Goal: Task Accomplishment & Management: Complete application form

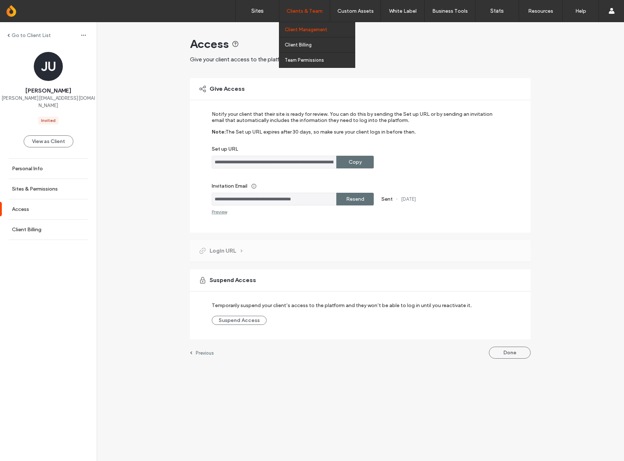
click at [310, 33] on link "Client Management" at bounding box center [320, 29] width 70 height 15
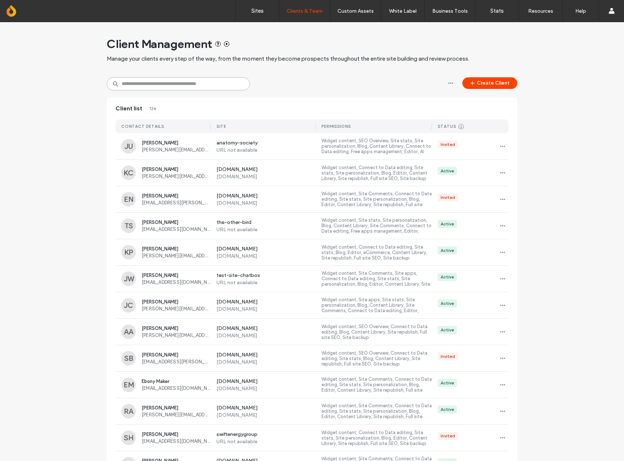
click at [230, 80] on input at bounding box center [178, 83] width 143 height 13
click at [505, 80] on button "Create Client" at bounding box center [490, 83] width 55 height 12
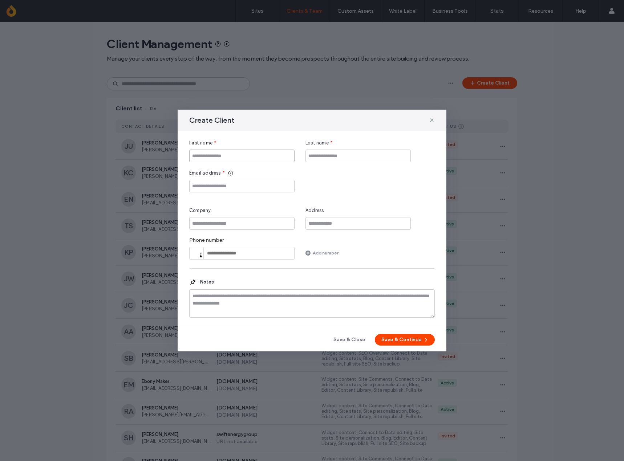
click at [250, 155] on input "First name" at bounding box center [241, 156] width 105 height 13
type input "****"
type input "*******"
type input "****"
type input "**********"
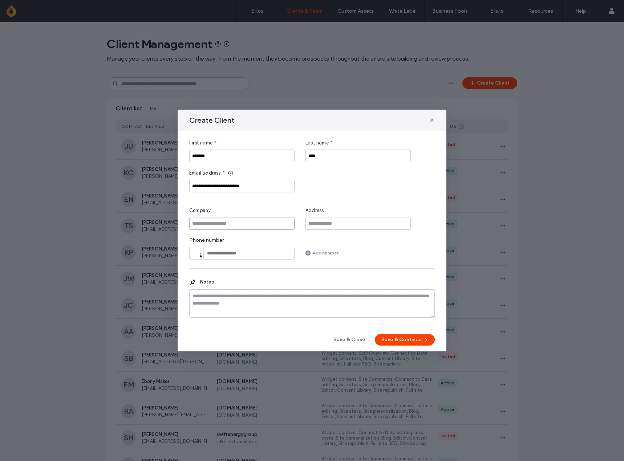
type input "*"
type input "**********"
click at [411, 341] on button "Save & Continue" at bounding box center [405, 340] width 60 height 12
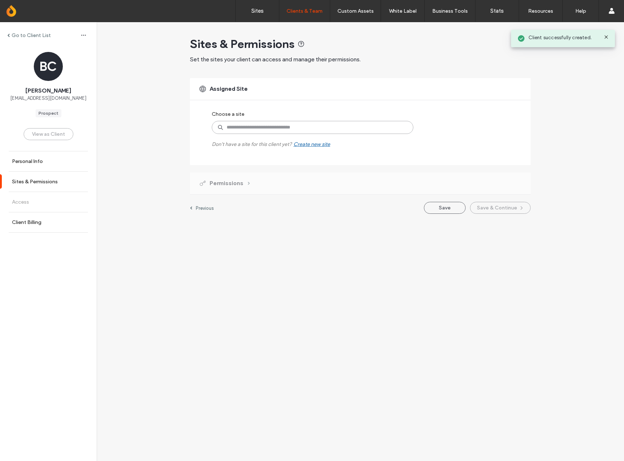
click at [275, 122] on input at bounding box center [313, 127] width 202 height 13
type input "*"
type input "*****"
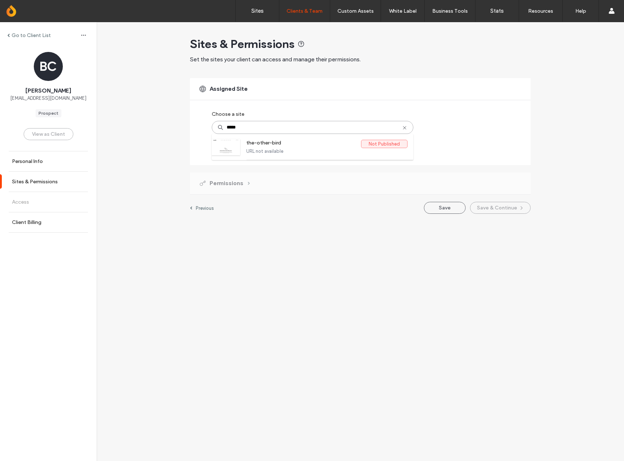
click at [302, 152] on label "URL not available" at bounding box center [326, 151] width 161 height 5
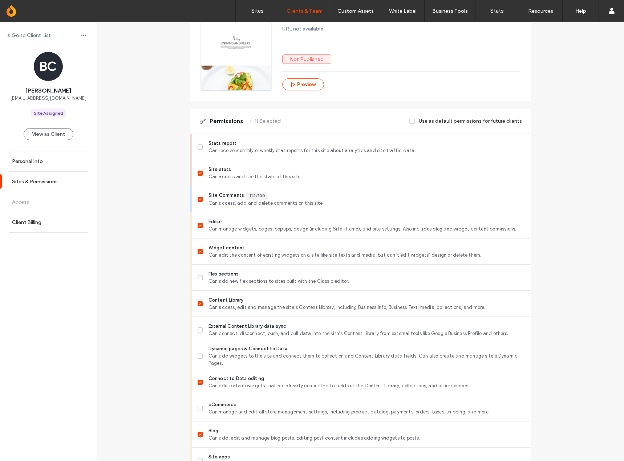
scroll to position [427, 0]
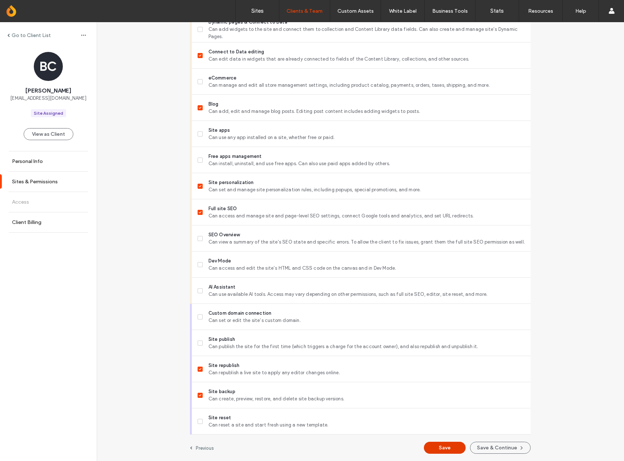
click at [446, 450] on button "Save" at bounding box center [445, 448] width 42 height 12
click at [501, 444] on button "Save & Continue" at bounding box center [500, 448] width 61 height 12
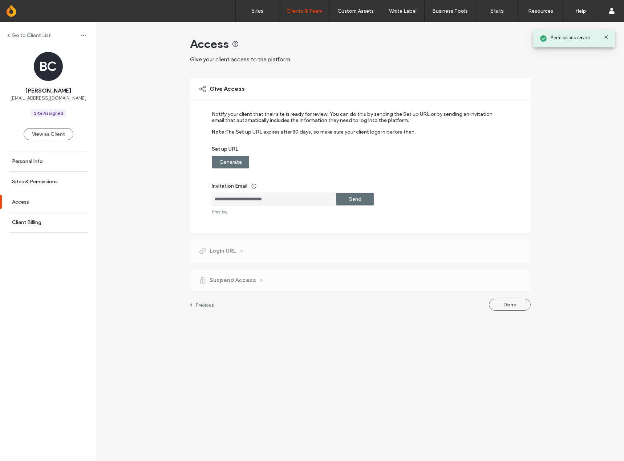
click at [365, 197] on div "Send" at bounding box center [354, 199] width 37 height 13
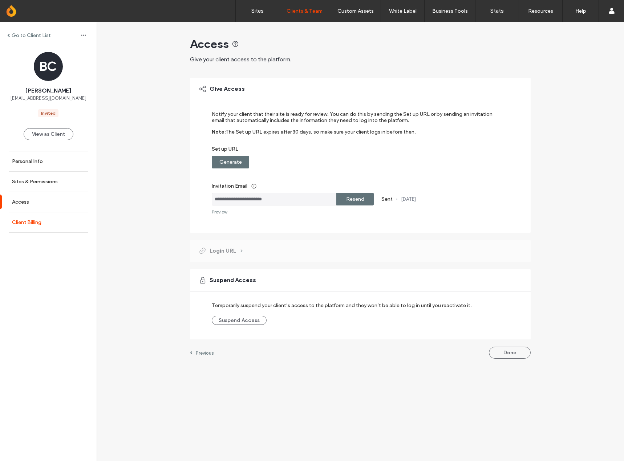
click at [34, 222] on label "Client Billing" at bounding box center [26, 222] width 29 height 6
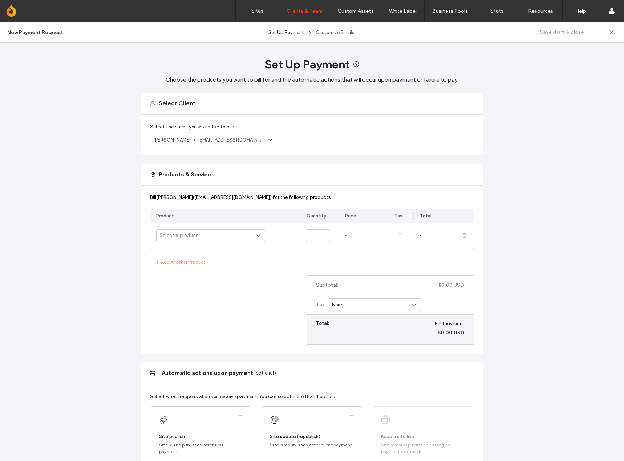
click at [267, 140] on icon at bounding box center [270, 140] width 6 height 6
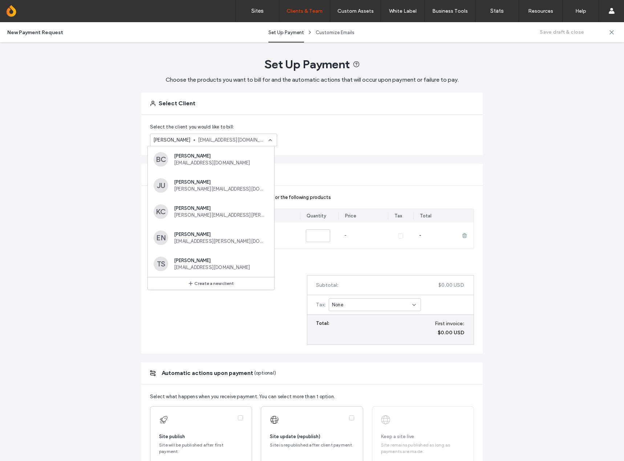
click at [336, 136] on div "Select the client you would like to bill: [PERSON_NAME] [EMAIL_ADDRESS][DOMAIN_…" at bounding box center [312, 135] width 342 height 40
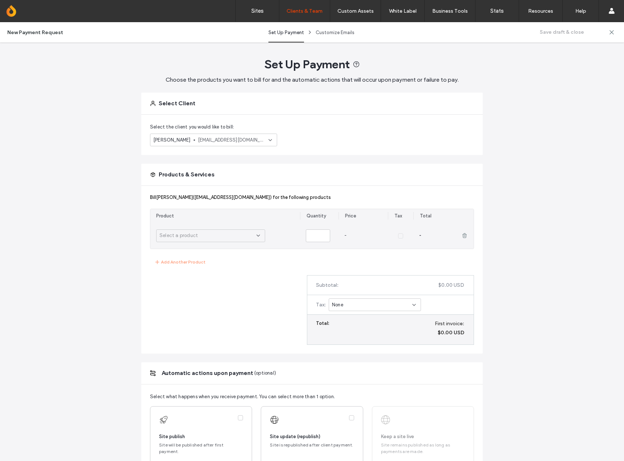
click at [183, 235] on span "Select a product" at bounding box center [179, 235] width 39 height 7
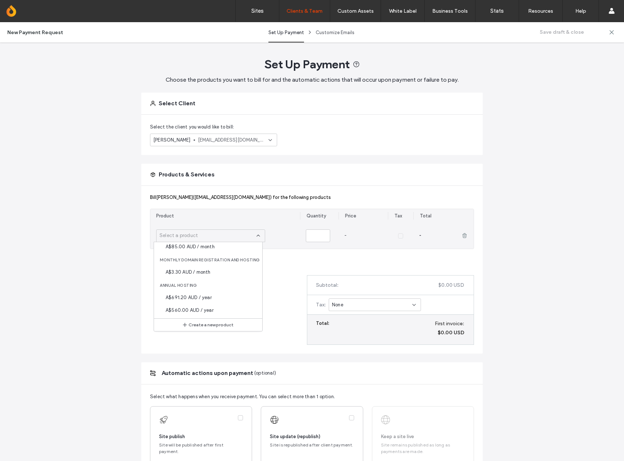
scroll to position [242, 0]
click at [219, 310] on div "A$6.60 AUD / month" at bounding box center [208, 312] width 108 height 13
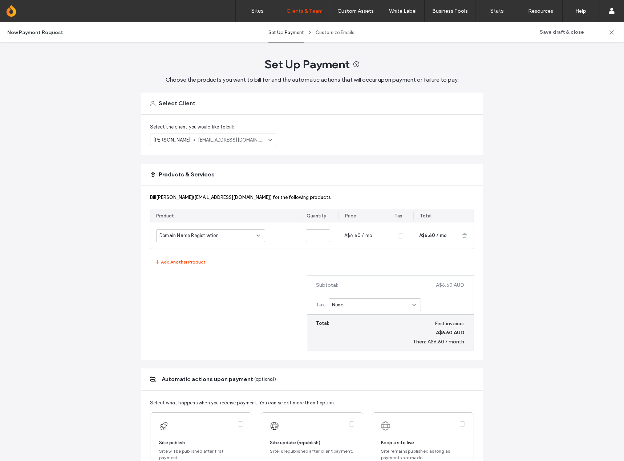
click at [184, 257] on div "[PERSON_NAME] [PERSON_NAME] ([EMAIL_ADDRESS][DOMAIN_NAME]) for the following pr…" at bounding box center [312, 273] width 342 height 174
click at [177, 271] on div "[PERSON_NAME] [PERSON_NAME] ([EMAIL_ADDRESS][DOMAIN_NAME]) for the following pr…" at bounding box center [312, 273] width 342 height 174
click at [181, 262] on button "Add Another Product" at bounding box center [180, 262] width 61 height 9
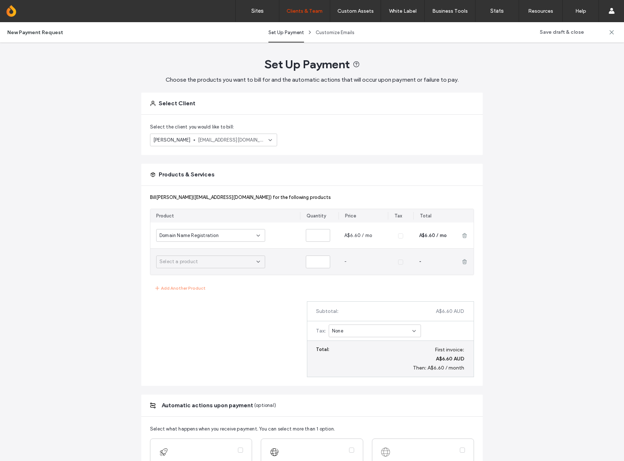
click at [196, 262] on div "Select a product" at bounding box center [208, 261] width 97 height 7
click at [206, 292] on span "A$64.00 AUD / month" at bounding box center [190, 291] width 49 height 7
click at [243, 340] on div "[PERSON_NAME] [PERSON_NAME] ([EMAIL_ADDRESS][DOMAIN_NAME]) for the following pr…" at bounding box center [312, 286] width 342 height 200
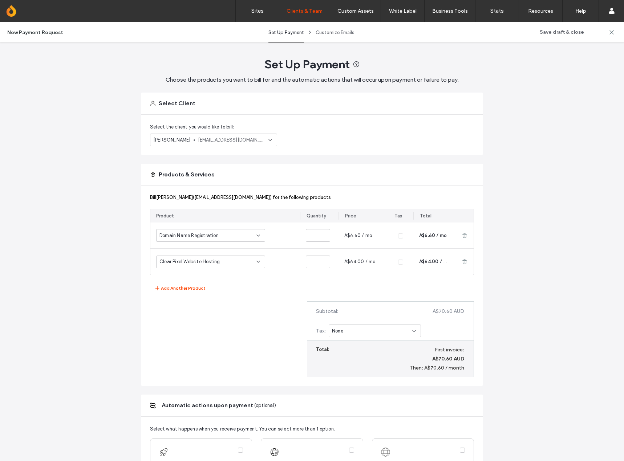
click at [358, 323] on div "Tax : None" at bounding box center [390, 332] width 166 height 20
click at [354, 328] on div "None" at bounding box center [372, 331] width 80 height 7
click at [394, 361] on div "GST - 10% GST" at bounding box center [372, 356] width 92 height 13
click at [158, 339] on div "[PERSON_NAME] [PERSON_NAME] ([EMAIL_ADDRESS][DOMAIN_NAME]) for the following pr…" at bounding box center [312, 286] width 342 height 200
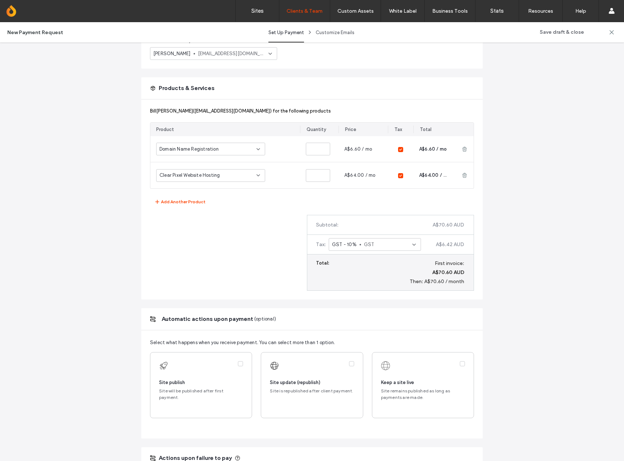
scroll to position [109, 0]
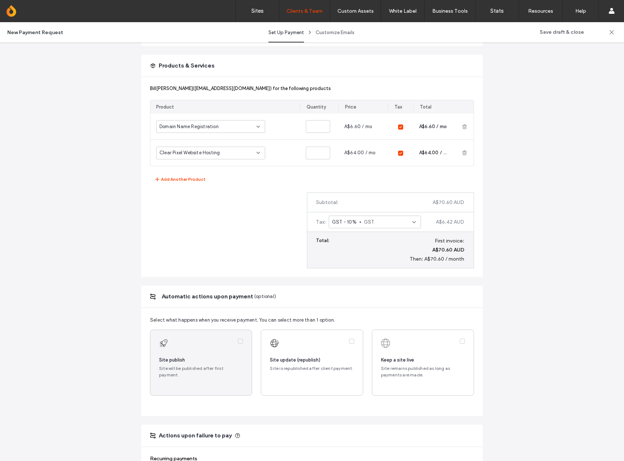
click at [210, 363] on label at bounding box center [200, 362] width 101 height 65
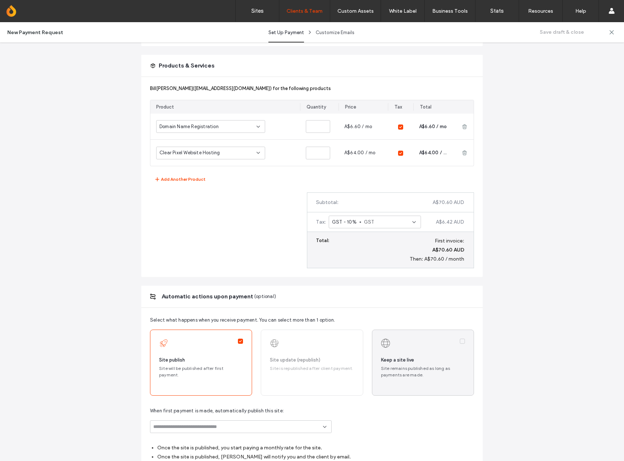
click at [399, 364] on label at bounding box center [422, 362] width 101 height 65
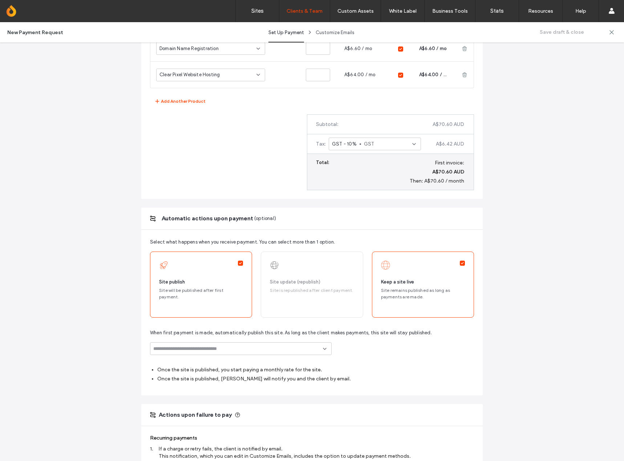
scroll to position [218, 0]
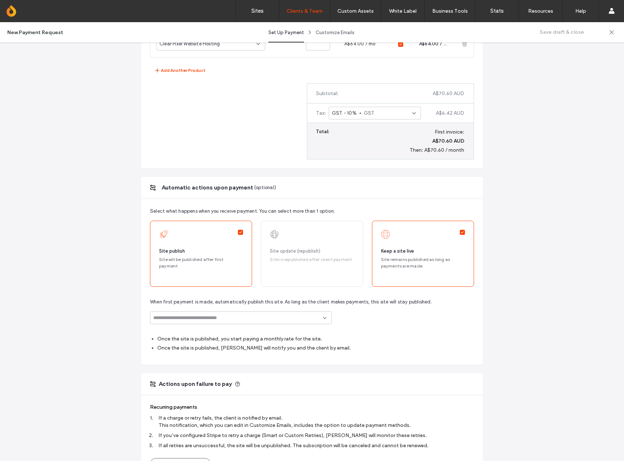
click at [229, 309] on div "When first payment is made, automatically publish this site. As long as the cli…" at bounding box center [312, 312] width 324 height 26
click at [230, 316] on input at bounding box center [238, 318] width 170 height 6
click at [228, 344] on span "the-other-bird" at bounding box center [236, 345] width 104 height 7
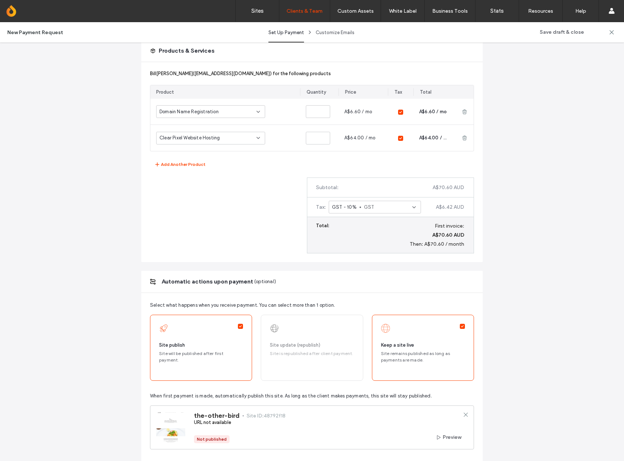
scroll to position [355, 0]
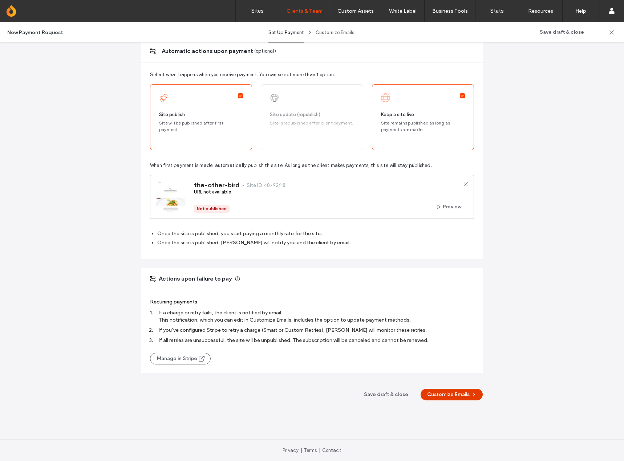
click at [458, 397] on button "Customize Emails" at bounding box center [452, 395] width 62 height 12
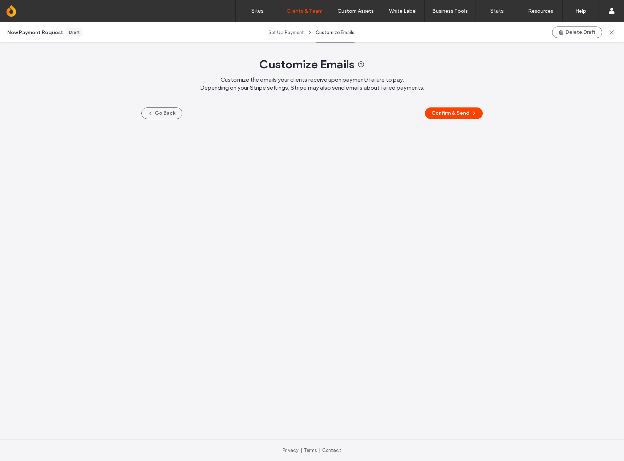
scroll to position [0, 0]
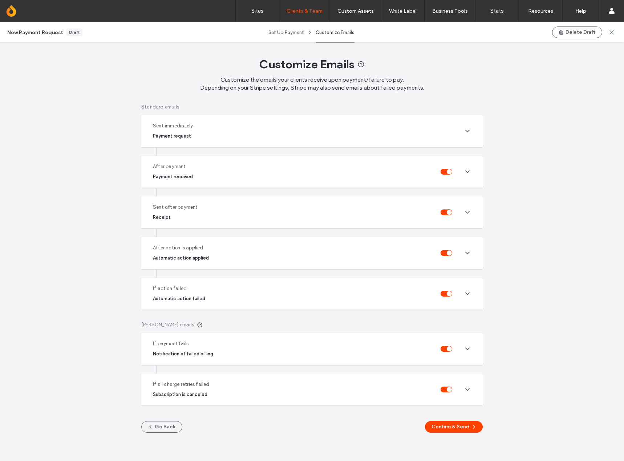
click at [454, 116] on div "Sent immediately Payment request" at bounding box center [312, 131] width 342 height 32
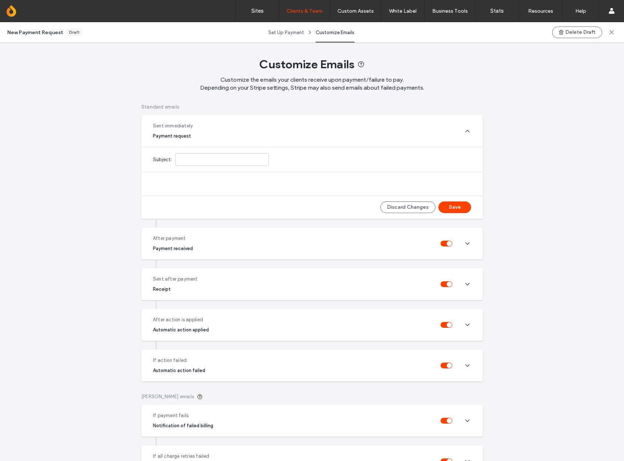
type input "**********"
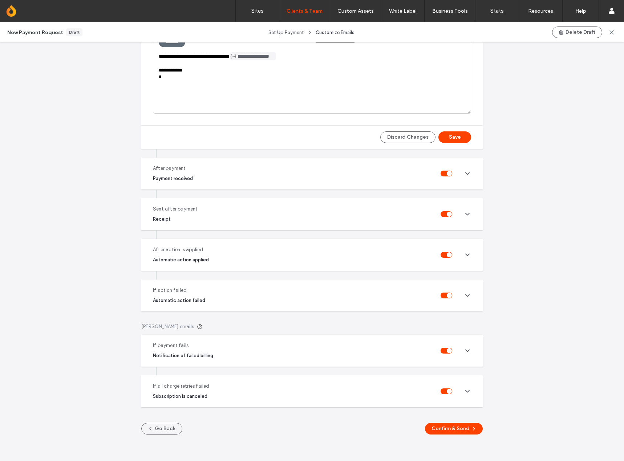
scroll to position [249, 0]
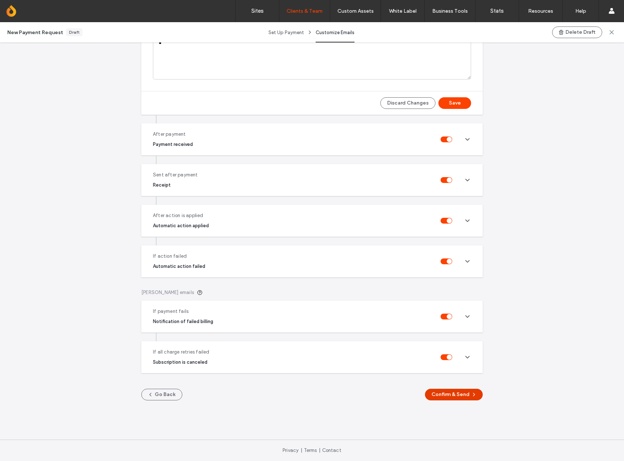
click at [454, 395] on button "Confirm & Send" at bounding box center [454, 395] width 58 height 12
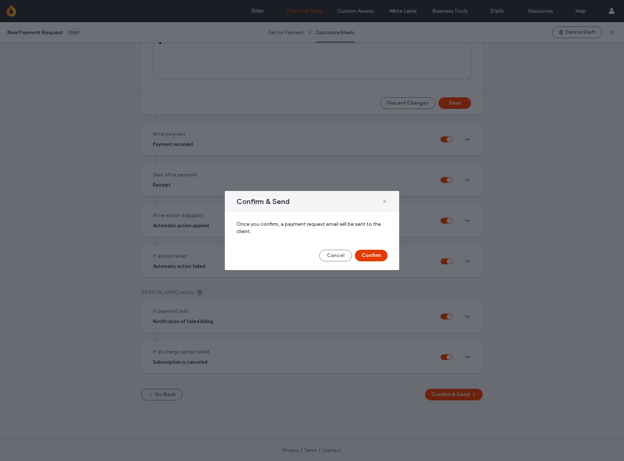
click at [374, 254] on button "Confirm" at bounding box center [371, 256] width 33 height 12
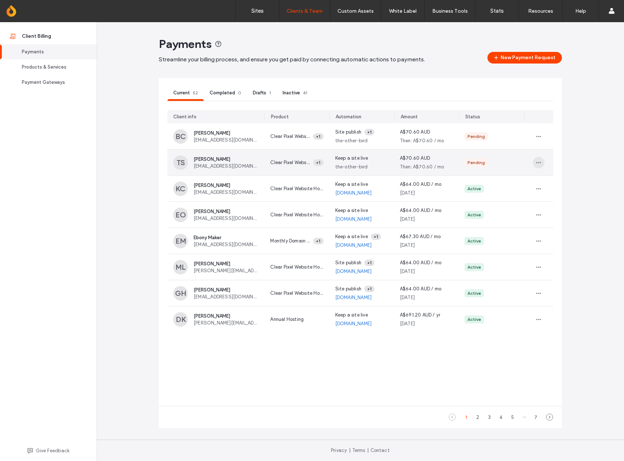
click at [540, 162] on icon "button" at bounding box center [539, 163] width 6 height 6
click at [556, 195] on span "Delete payment request" at bounding box center [575, 193] width 54 height 7
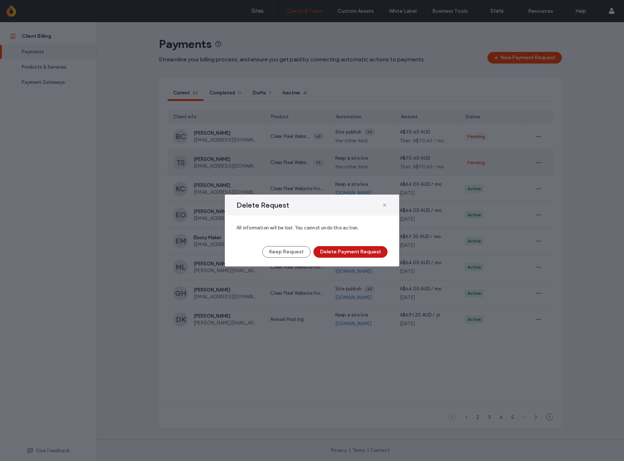
click at [354, 251] on button "Delete Payment Request" at bounding box center [351, 252] width 74 height 12
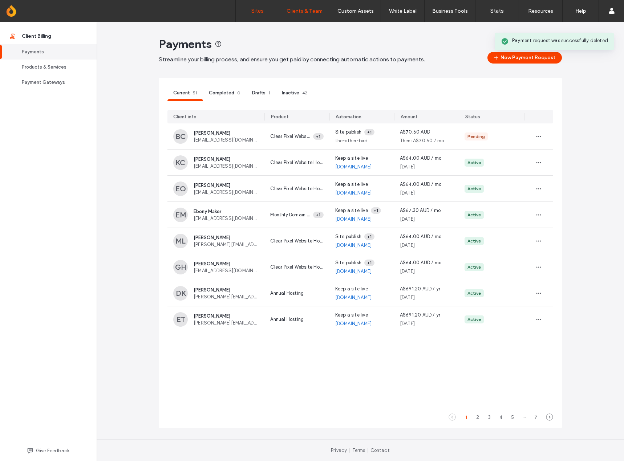
click at [253, 13] on label "Sites" at bounding box center [257, 11] width 12 height 7
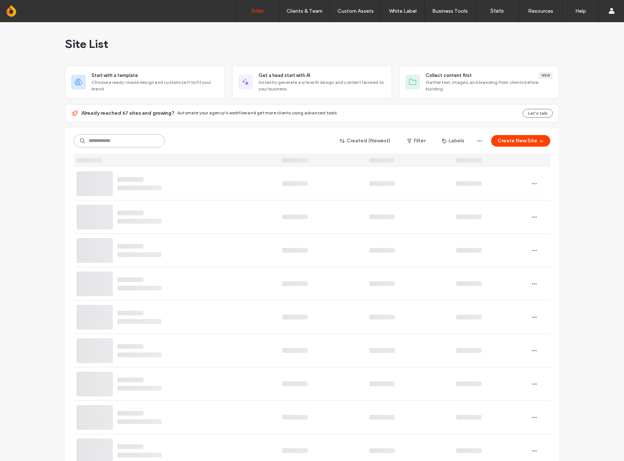
click at [132, 142] on input at bounding box center [119, 140] width 91 height 13
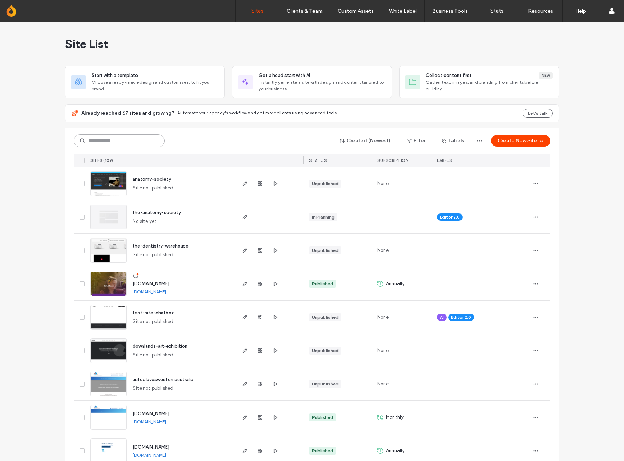
type input "*"
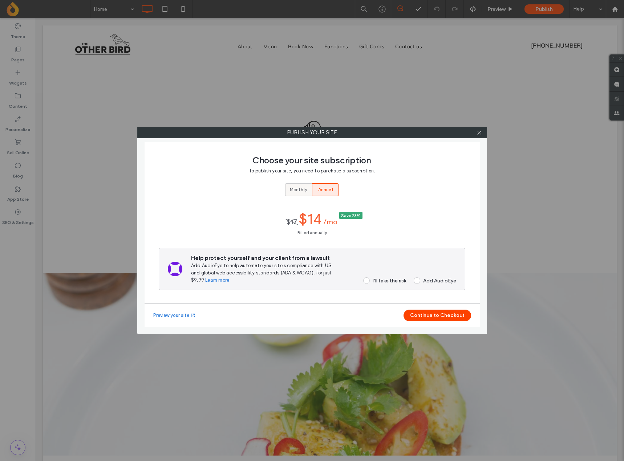
click at [293, 189] on span "Monthly" at bounding box center [298, 189] width 17 height 7
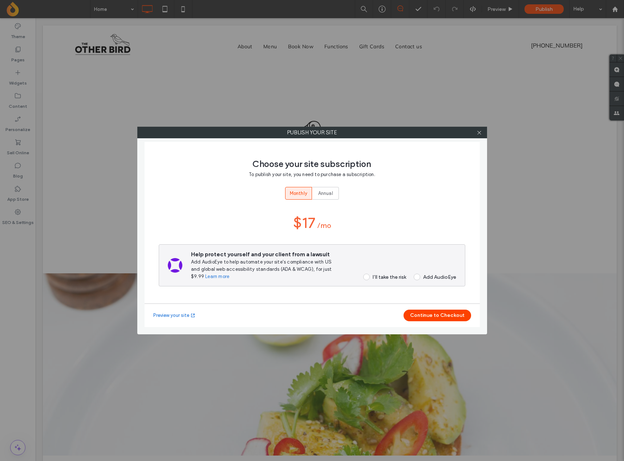
click at [388, 279] on div "I’ll take the risk" at bounding box center [389, 277] width 33 height 6
click at [439, 316] on button "Continue to Checkout" at bounding box center [438, 316] width 68 height 12
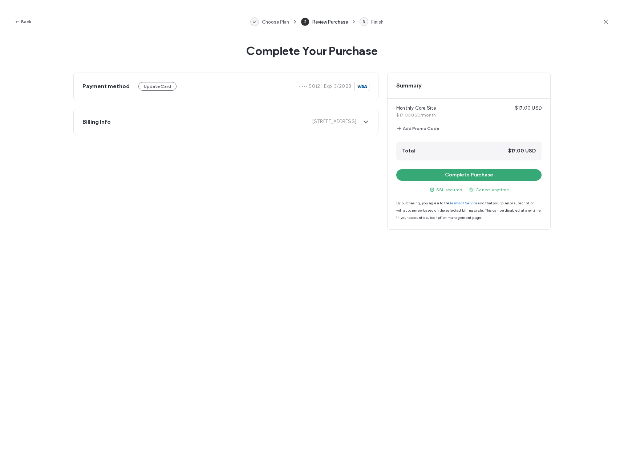
click at [286, 122] on span "10 Greenview Cct, Arundel | Australia" at bounding box center [237, 122] width 240 height 8
click at [460, 175] on button "Complete Purchase" at bounding box center [468, 175] width 145 height 12
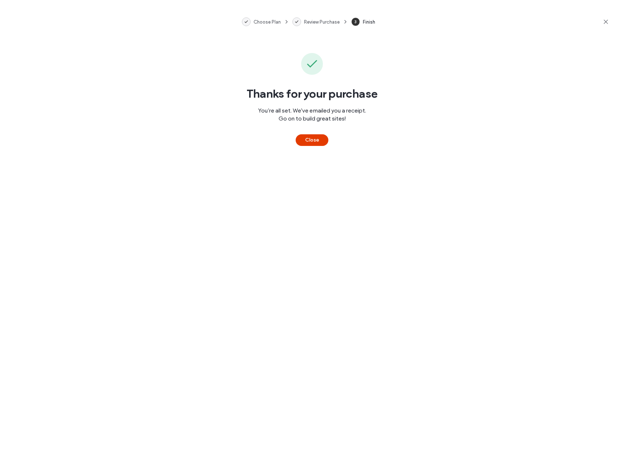
click at [322, 143] on button "Close" at bounding box center [312, 140] width 33 height 12
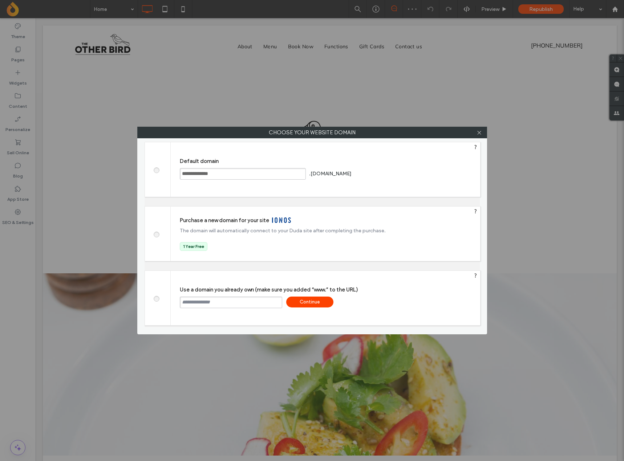
click at [240, 300] on input "text" at bounding box center [231, 303] width 102 height 12
click at [244, 304] on input "text" at bounding box center [231, 303] width 102 height 12
paste input "**********"
type input "**********"
click at [399, 296] on div "**********" at bounding box center [326, 298] width 310 height 55
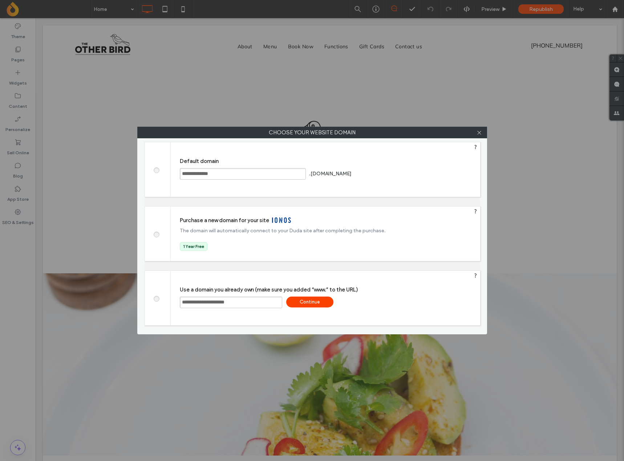
click at [303, 300] on div "Continue" at bounding box center [309, 302] width 47 height 11
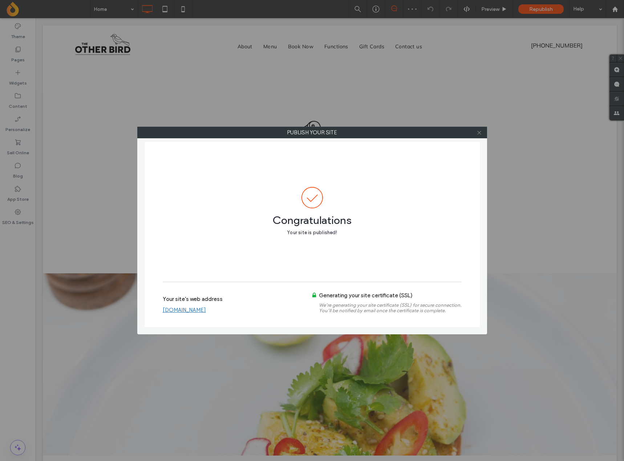
click at [479, 135] on icon at bounding box center [479, 132] width 5 height 5
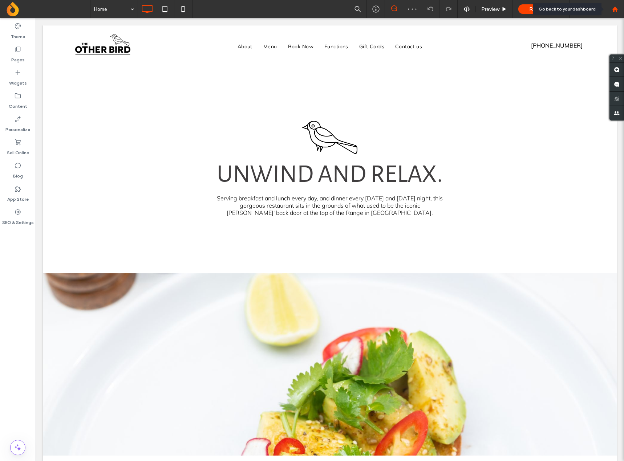
click at [620, 12] on div at bounding box center [615, 9] width 18 height 18
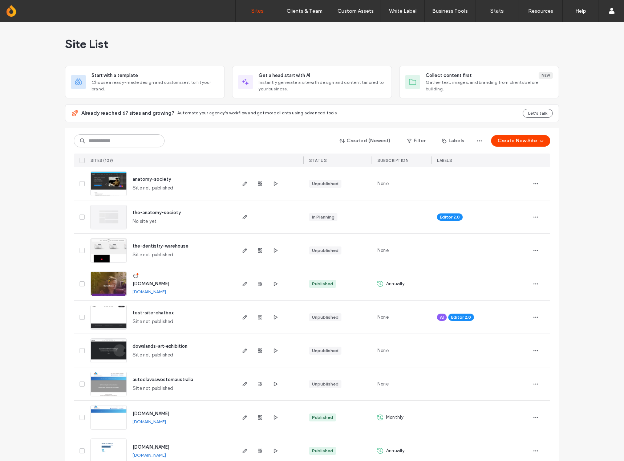
click at [303, 45] on label "Client Billing" at bounding box center [298, 44] width 27 height 5
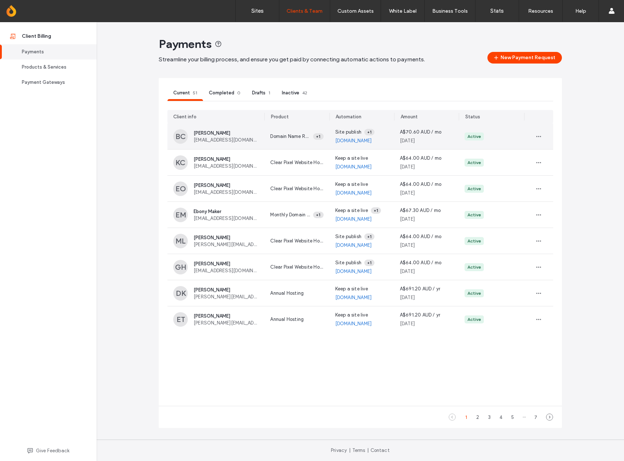
click at [360, 140] on link "www.theotherbird.com.au" at bounding box center [353, 140] width 37 height 7
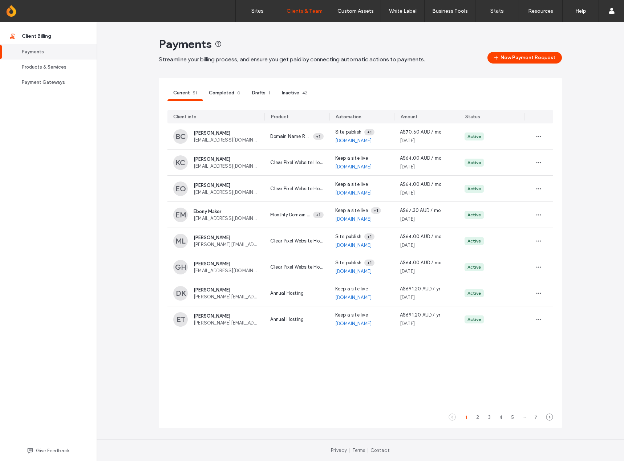
click at [130, 110] on div "Payments Streamline your billing process, and ensure you get paid by connecting…" at bounding box center [361, 241] width 528 height 439
click at [145, 128] on div "Payments Streamline your billing process, and ensure you get paid by connecting…" at bounding box center [361, 241] width 528 height 439
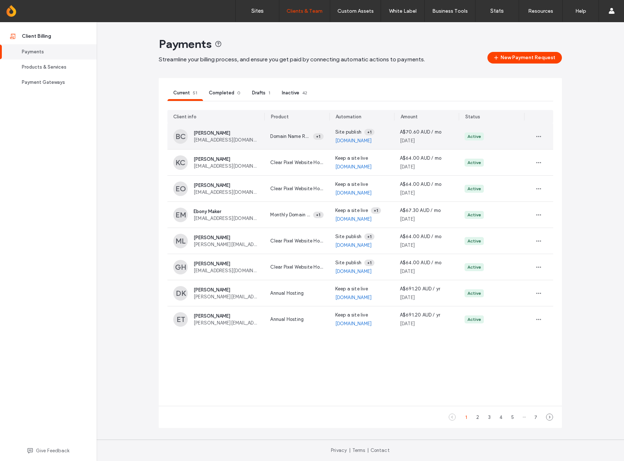
click at [211, 138] on span "[EMAIL_ADDRESS][DOMAIN_NAME]" at bounding box center [226, 139] width 65 height 5
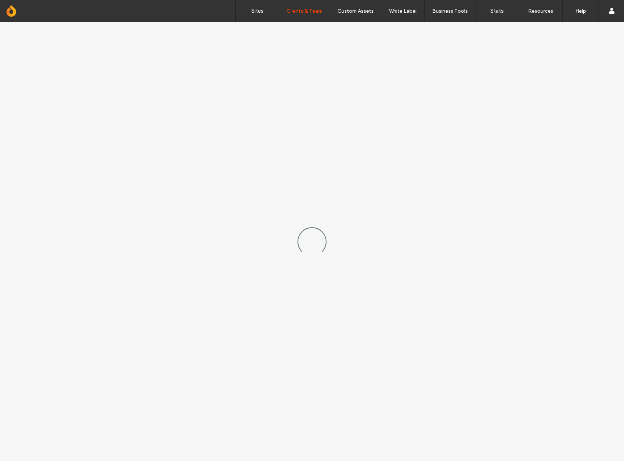
click at [211, 138] on div at bounding box center [312, 241] width 624 height 439
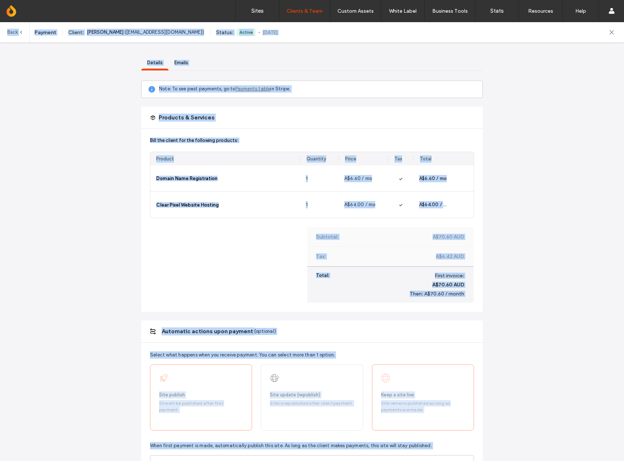
click at [64, 142] on div "Details Emails Note: To see past payments, go to Payments table in Stripe. Prod…" at bounding box center [312, 343] width 624 height 642
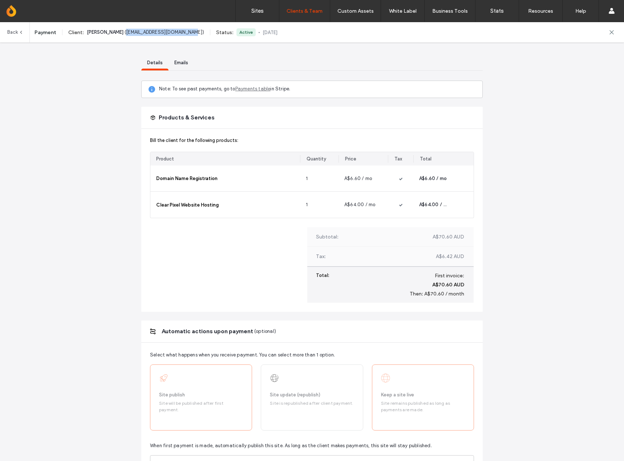
drag, startPoint x: 121, startPoint y: 30, endPoint x: 188, endPoint y: 37, distance: 67.2
click at [188, 37] on div "Back Payment Client : Bronwyn Cook ( accounts@sunriseway.com.au )" at bounding box center [105, 32] width 197 height 20
copy span "[EMAIL_ADDRESS][DOMAIN_NAME]"
click at [69, 117] on div "Details Emails Note: To see past payments, go to Payments table in Stripe. Prod…" at bounding box center [312, 343] width 624 height 642
drag, startPoint x: 122, startPoint y: 33, endPoint x: 189, endPoint y: 33, distance: 66.9
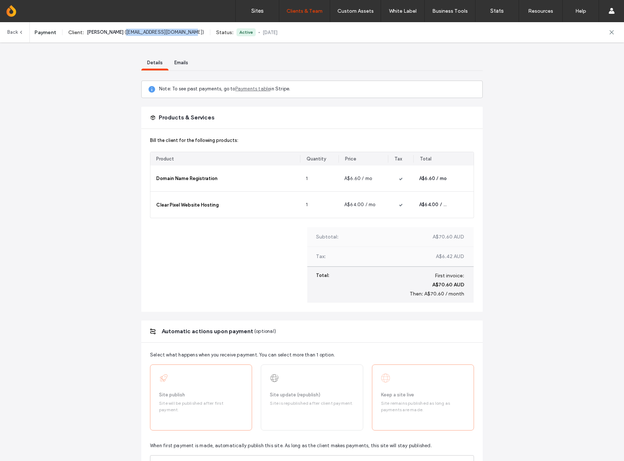
click at [189, 33] on span "( accounts@sunriseway.com.au )" at bounding box center [165, 31] width 80 height 5
copy span "[EMAIL_ADDRESS][DOMAIN_NAME]"
